Goal: Task Accomplishment & Management: Manage account settings

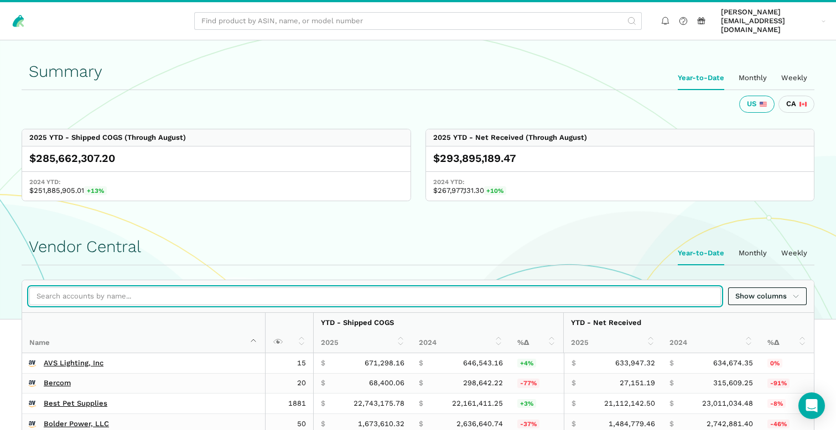
click at [287, 289] on input "search" at bounding box center [374, 297] width 691 height 18
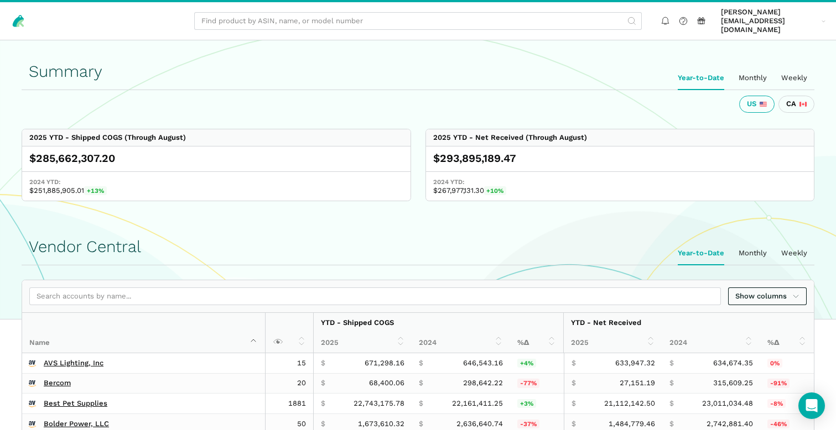
scroll to position [953, 0]
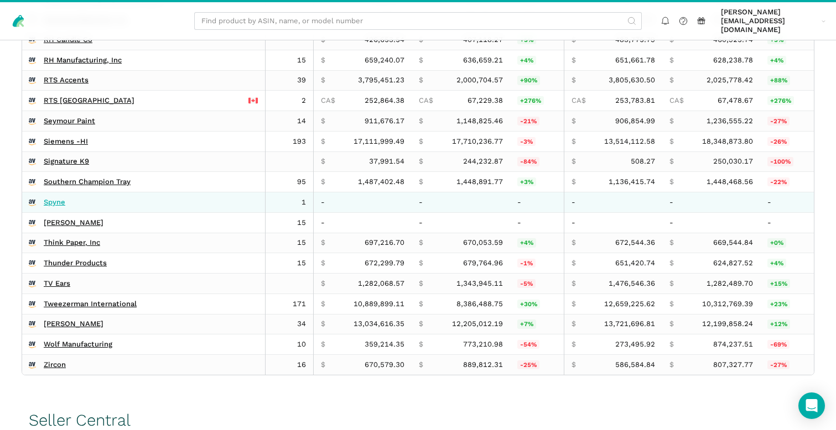
click at [50, 207] on link "Spyne" at bounding box center [55, 202] width 22 height 9
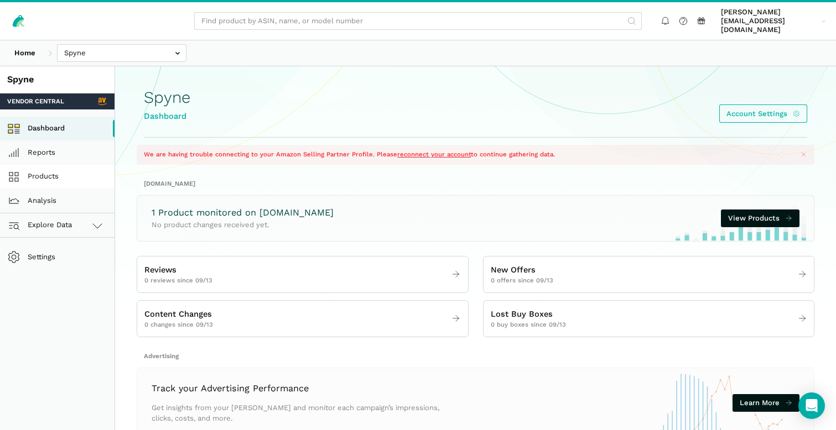
click at [53, 165] on link "Products" at bounding box center [57, 177] width 114 height 24
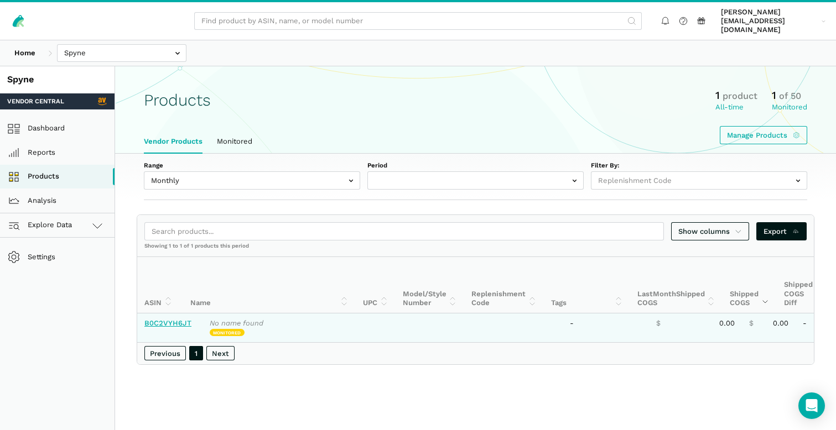
click at [168, 319] on link "B0C2VYH6JT" at bounding box center [167, 323] width 47 height 8
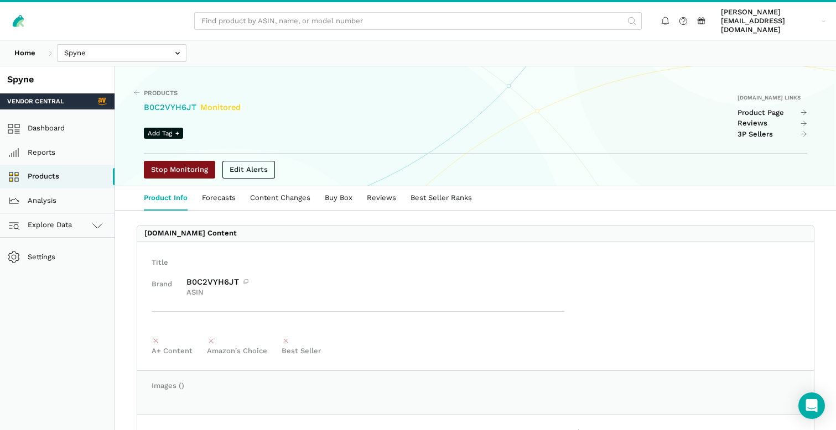
click at [174, 161] on link at bounding box center [179, 170] width 71 height 18
